Goal: Transaction & Acquisition: Purchase product/service

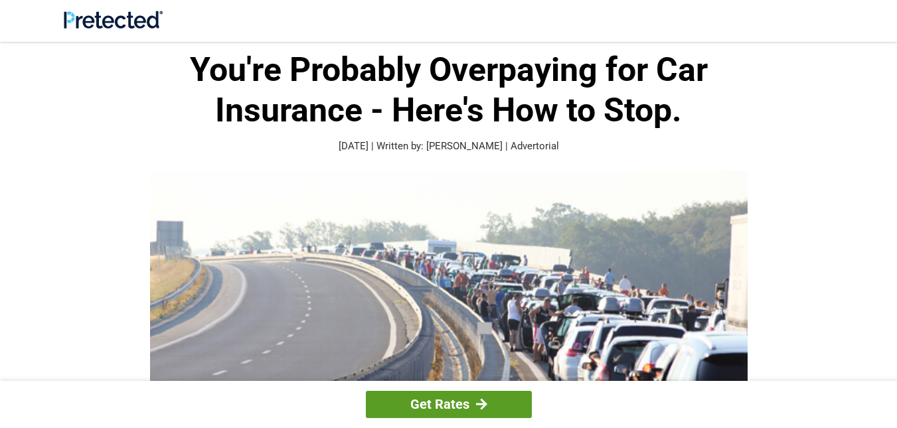
click at [433, 409] on link "Get Rates" at bounding box center [449, 404] width 166 height 27
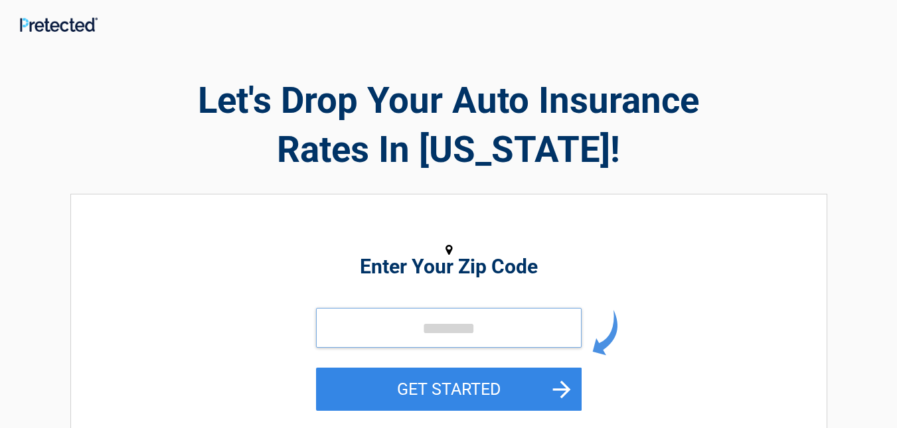
click at [354, 327] on input "tel" at bounding box center [449, 328] width 266 height 40
type input "*****"
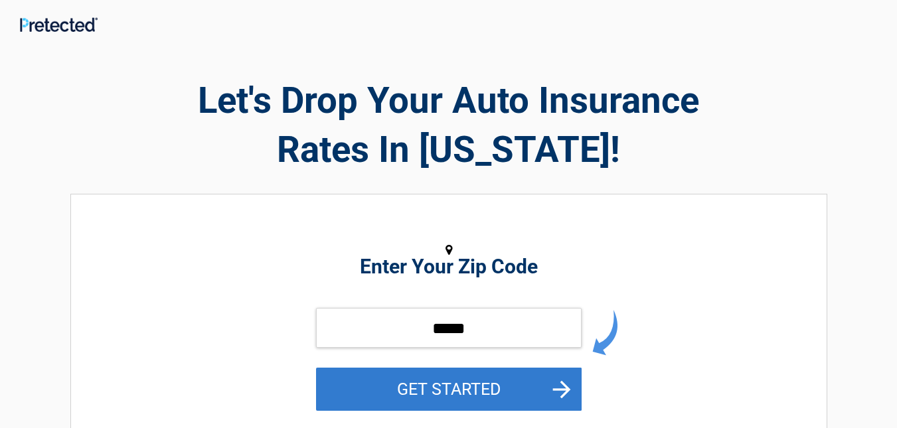
click at [427, 384] on button "GET STARTED" at bounding box center [449, 389] width 266 height 43
